Goal: Contribute content

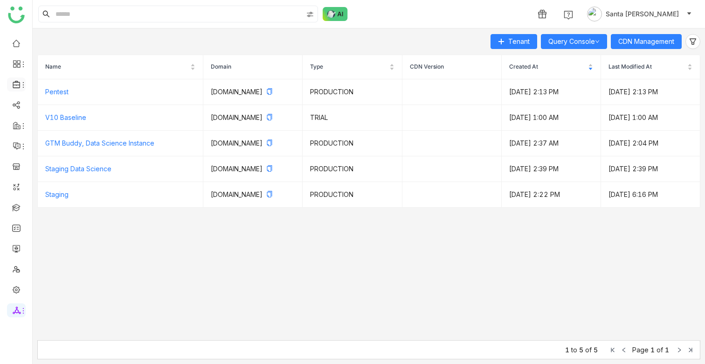
click at [16, 81] on icon at bounding box center [17, 84] width 8 height 8
click at [55, 135] on link "Library" at bounding box center [64, 138] width 61 height 7
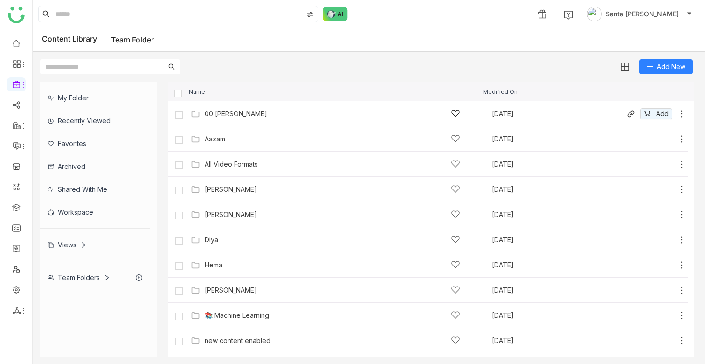
click at [237, 109] on div "00 [PERSON_NAME]" at bounding box center [332, 114] width 255 height 10
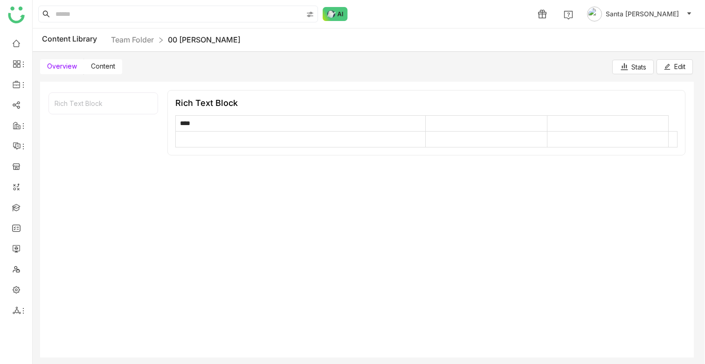
click at [110, 65] on span "Content" at bounding box center [103, 66] width 24 height 8
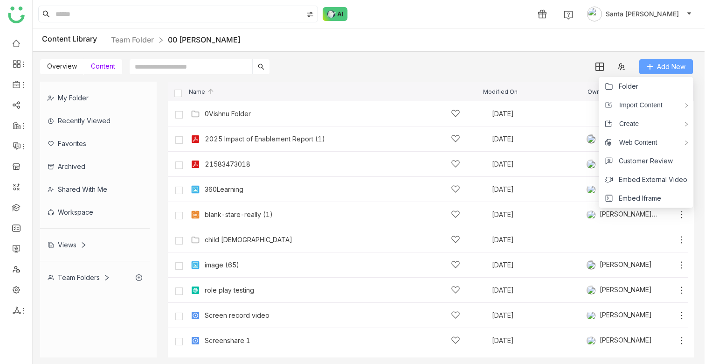
click at [655, 69] on button "Add New" at bounding box center [666, 66] width 54 height 15
